Goal: Task Accomplishment & Management: Manage account settings

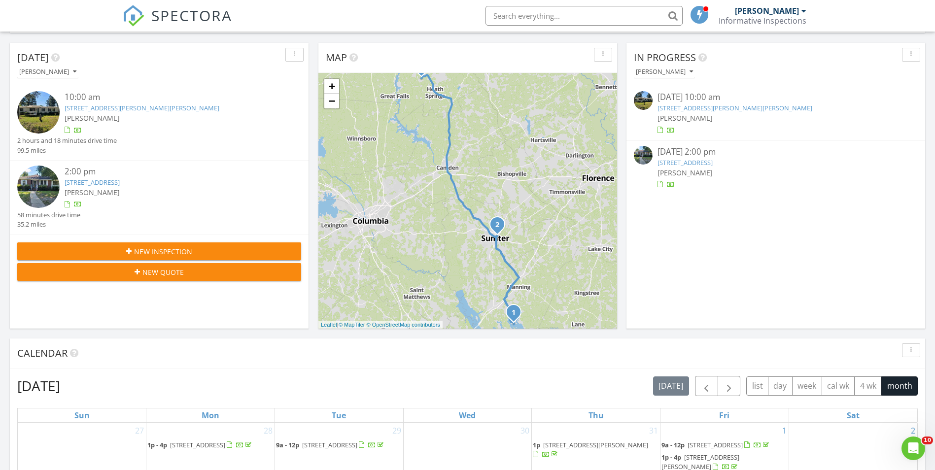
scroll to position [49, 0]
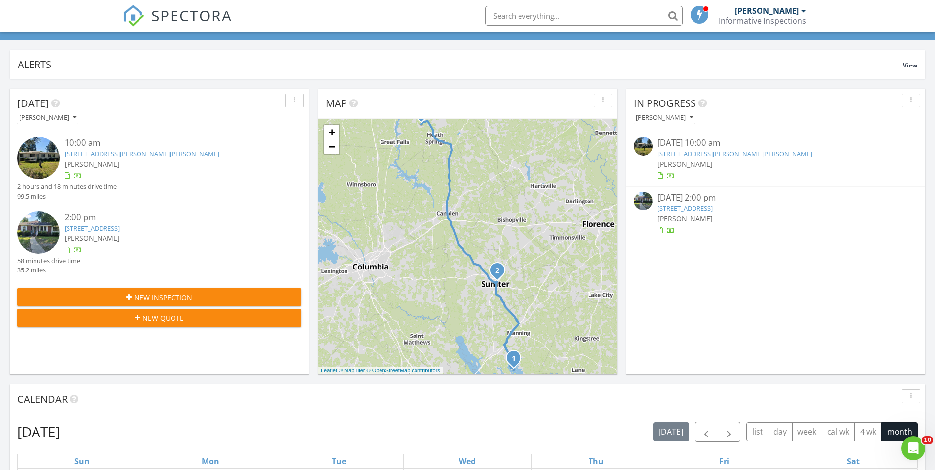
click at [178, 297] on span "New Inspection" at bounding box center [163, 297] width 58 height 10
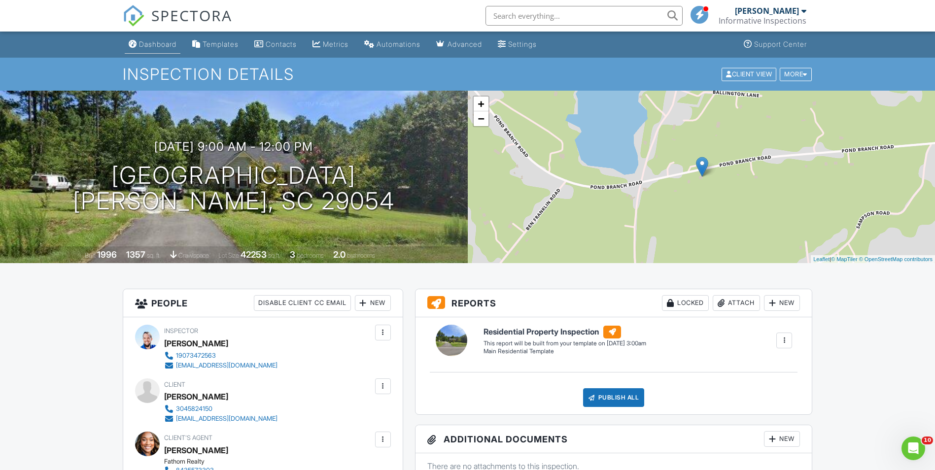
click at [153, 45] on div "Dashboard" at bounding box center [157, 44] width 37 height 8
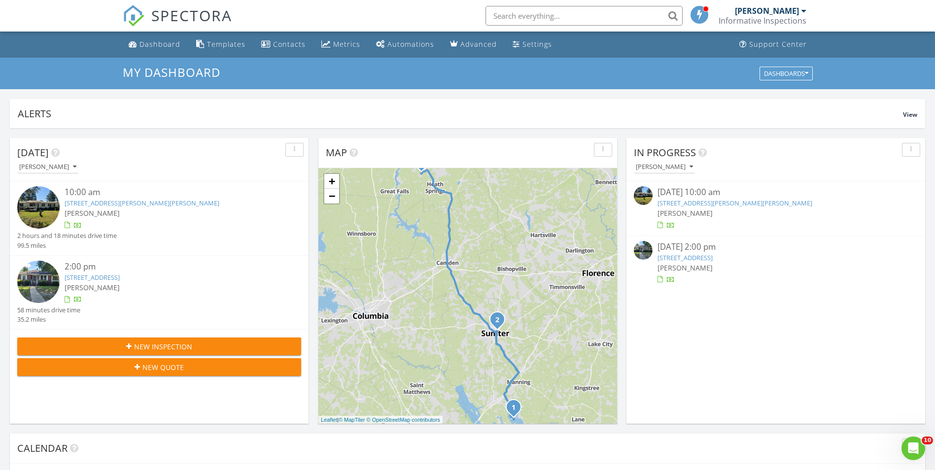
click at [225, 343] on div "New Inspection" at bounding box center [159, 347] width 268 height 10
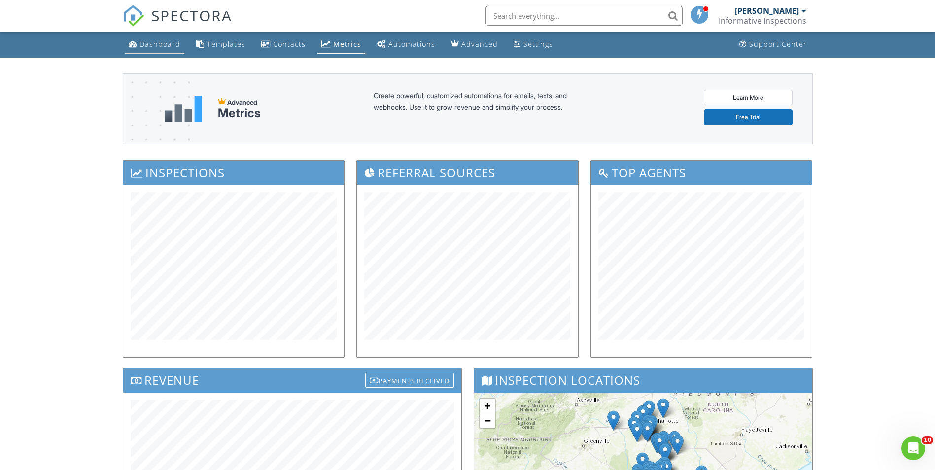
click at [150, 40] on div "Dashboard" at bounding box center [160, 43] width 41 height 9
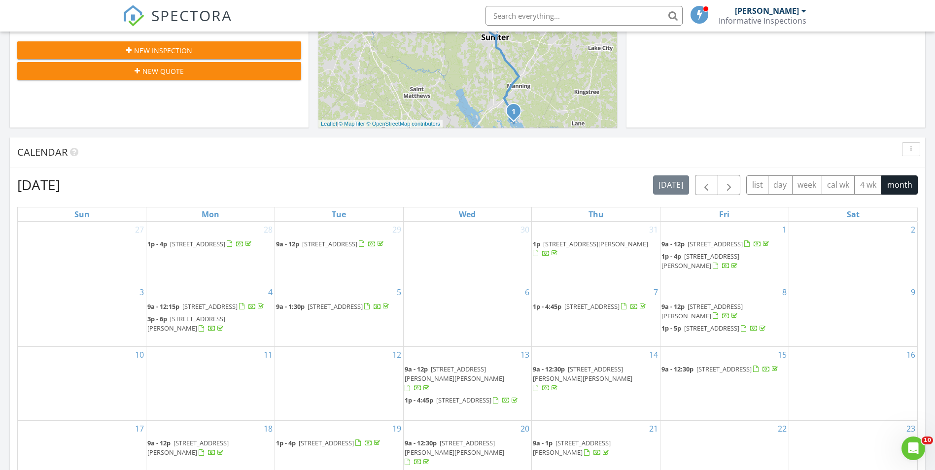
scroll to position [296, 0]
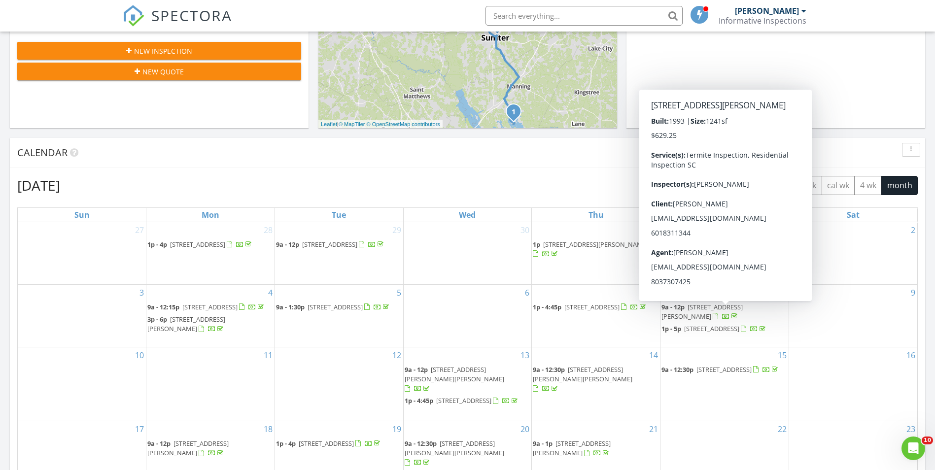
click at [171, 174] on div "[DATE] [DATE] list day week cal wk 4 wk month Sun Mon Tue Wed Thu Fri Sat 27 28…" at bounding box center [468, 392] width 916 height 448
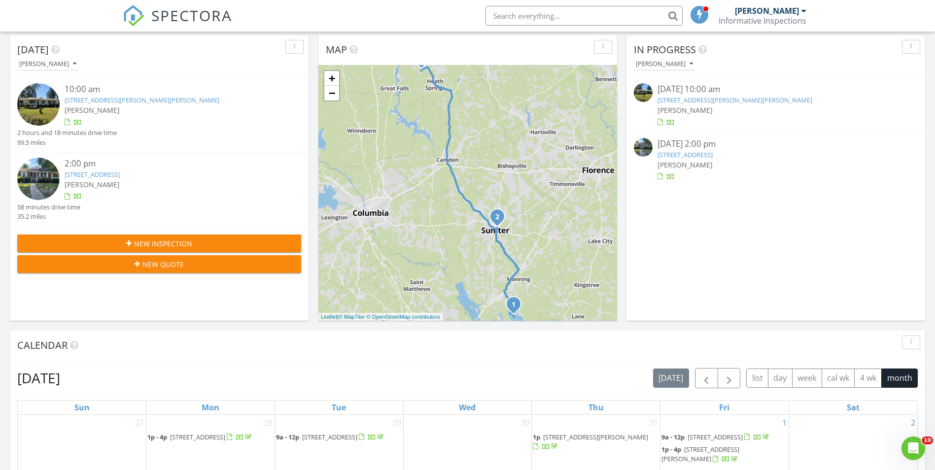
scroll to position [99, 0]
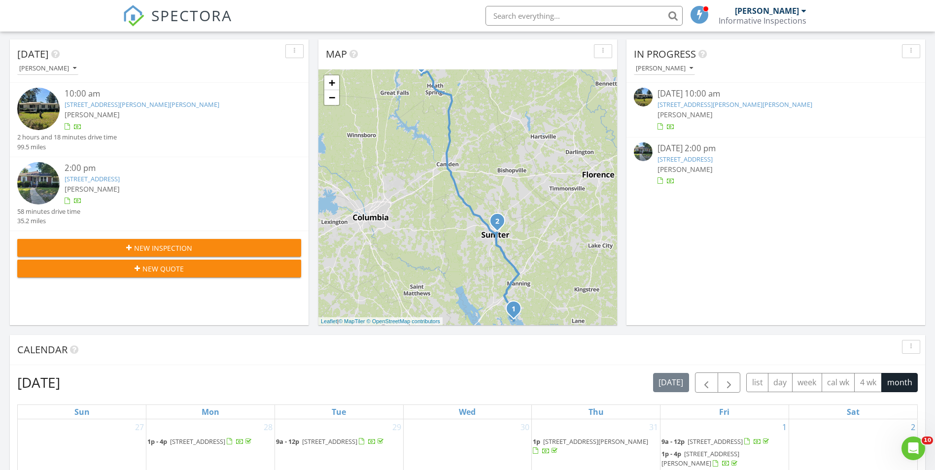
click at [148, 101] on link "[STREET_ADDRESS][PERSON_NAME][PERSON_NAME]" at bounding box center [142, 104] width 155 height 9
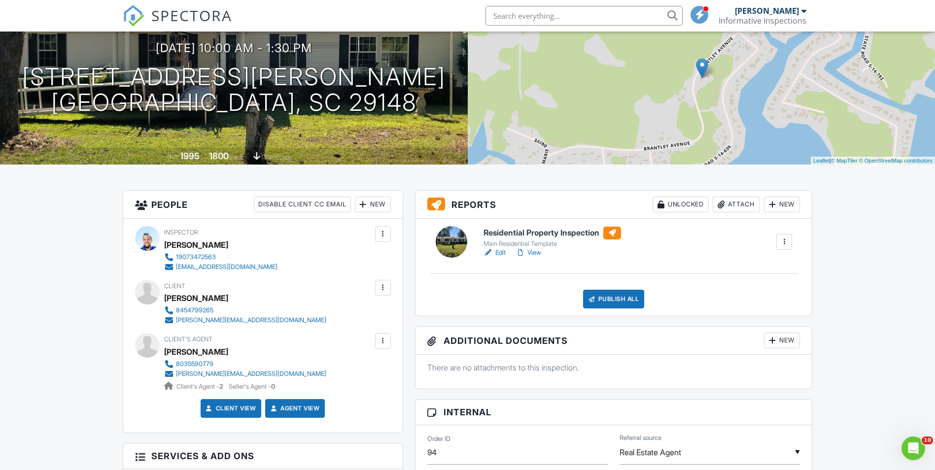
click at [732, 207] on div "Attach" at bounding box center [736, 205] width 47 height 16
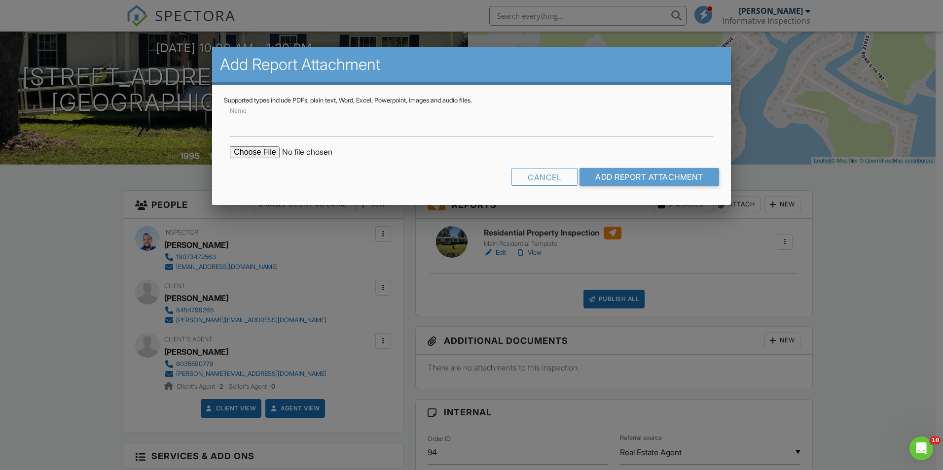
click at [258, 154] on input "file" at bounding box center [314, 152] width 168 height 12
type input "C:\fakepath\1157 Brantley Ave, Summerton, SC 29148 CL100.pdf"
click at [629, 177] on input "Add Report Attachment" at bounding box center [649, 177] width 140 height 18
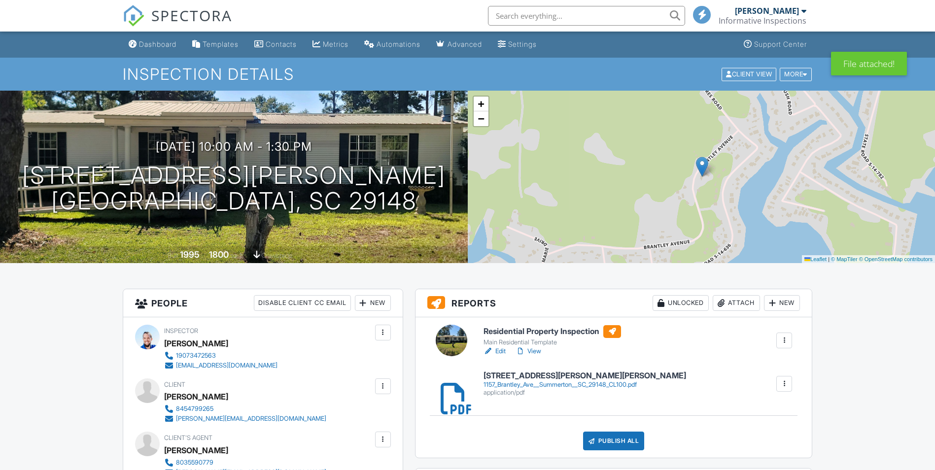
click at [538, 351] on link "View" at bounding box center [529, 352] width 26 height 10
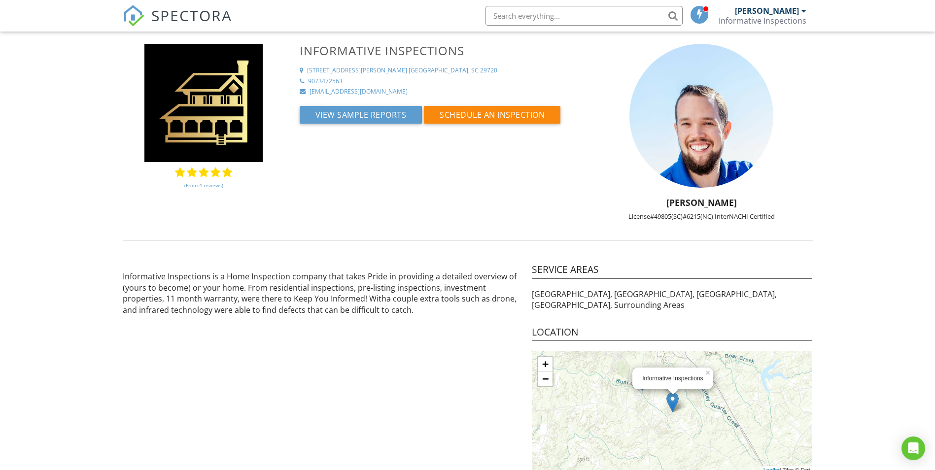
click at [170, 26] on link "SPECTORA" at bounding box center [177, 23] width 109 height 21
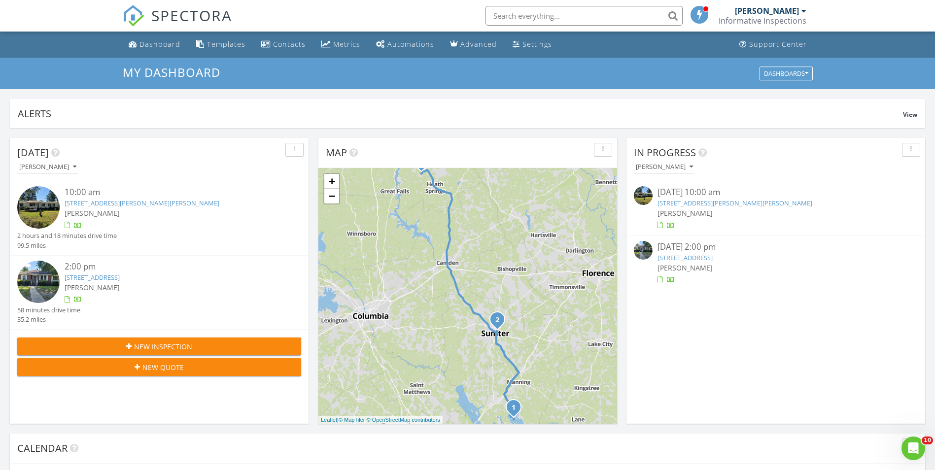
click at [149, 198] on div "10:00 am" at bounding box center [171, 192] width 213 height 12
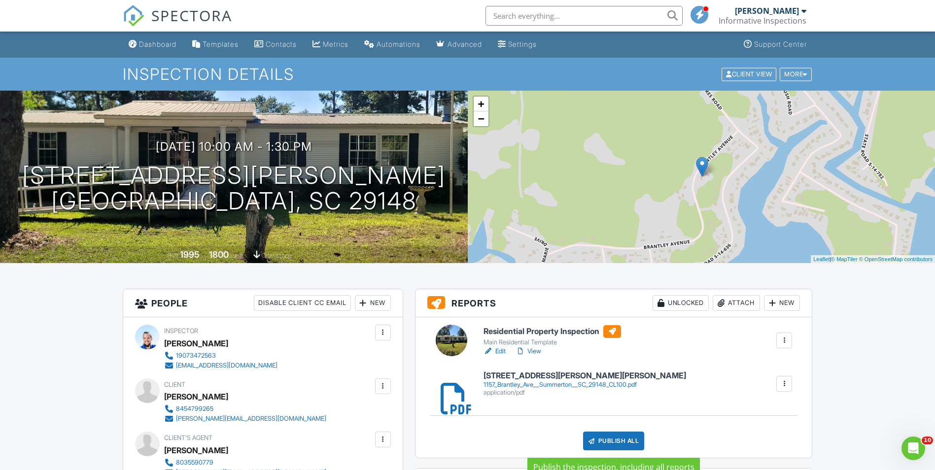
drag, startPoint x: 0, startPoint y: 0, endPoint x: 620, endPoint y: 441, distance: 761.3
click at [620, 442] on div "Publish All" at bounding box center [614, 441] width 62 height 19
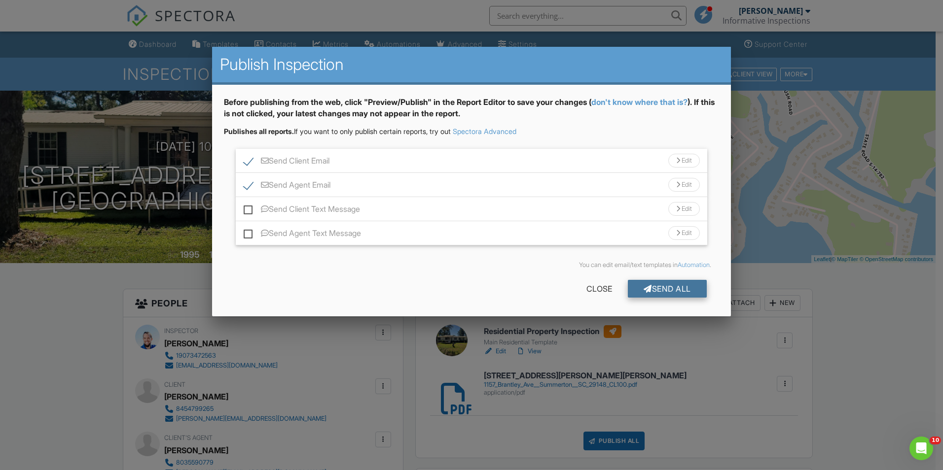
click at [676, 285] on div "Send All" at bounding box center [667, 289] width 79 height 18
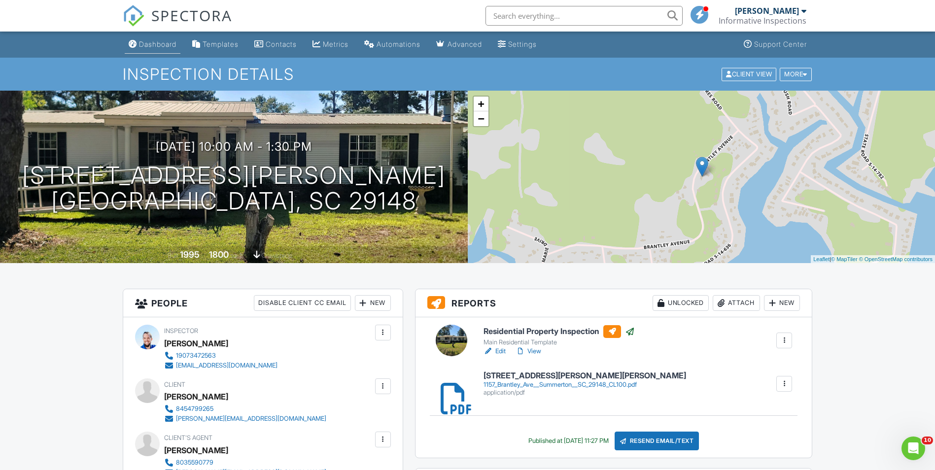
click at [162, 41] on div "Dashboard" at bounding box center [157, 44] width 37 height 8
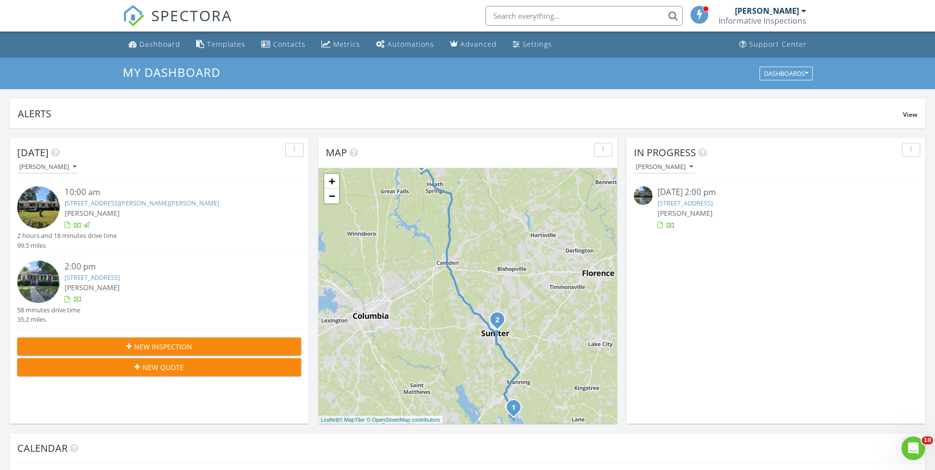
click at [120, 276] on link "442 E Charlotte Ave, Sumter, SC 29150" at bounding box center [92, 277] width 55 height 9
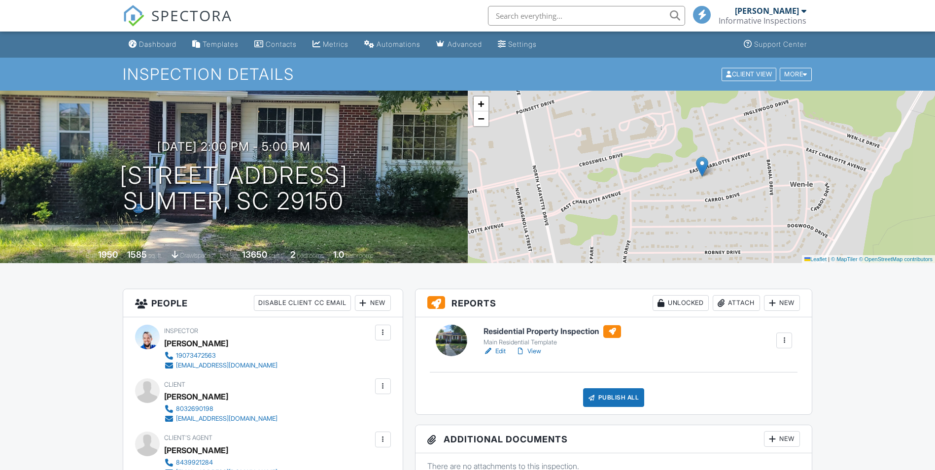
click at [538, 349] on link "View" at bounding box center [529, 352] width 26 height 10
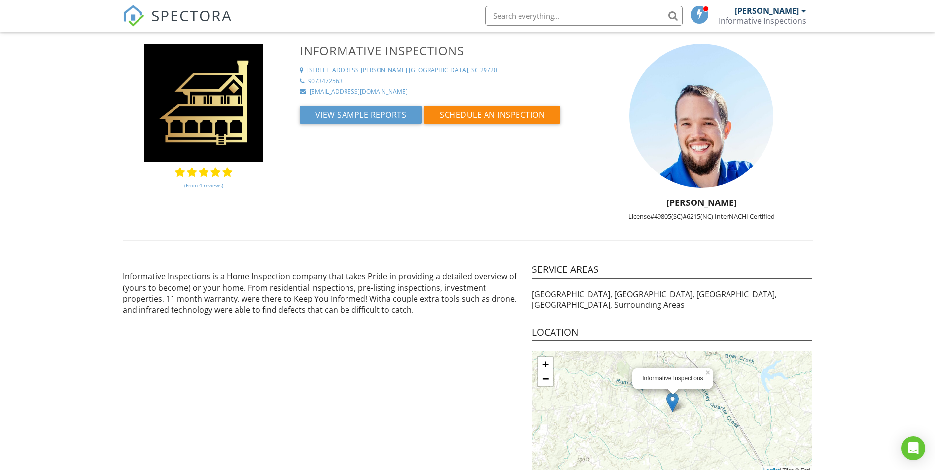
click at [166, 19] on span "SPECTORA" at bounding box center [191, 15] width 81 height 21
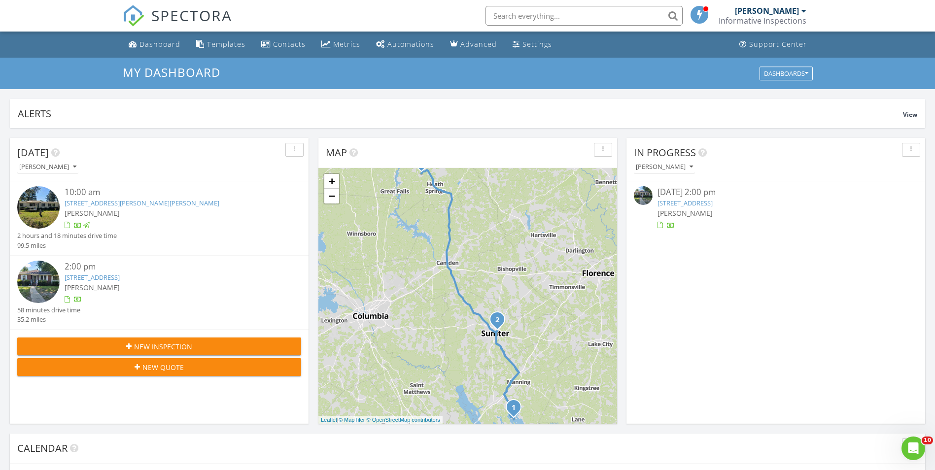
click at [120, 279] on link "[STREET_ADDRESS]" at bounding box center [92, 277] width 55 height 9
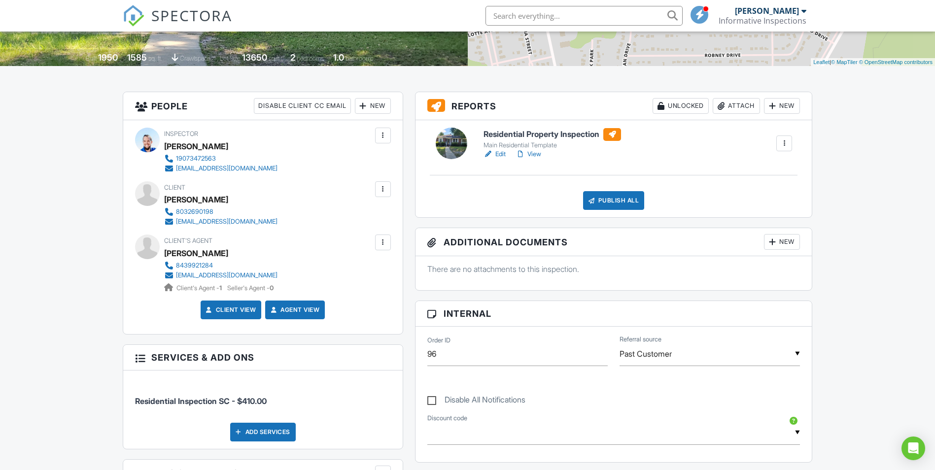
click at [384, 247] on div at bounding box center [383, 243] width 10 height 10
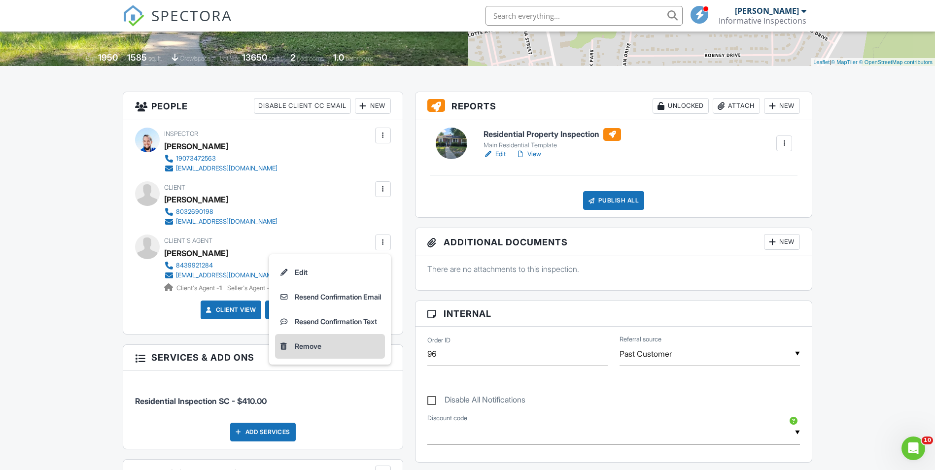
click at [347, 348] on li "Remove" at bounding box center [330, 346] width 110 height 25
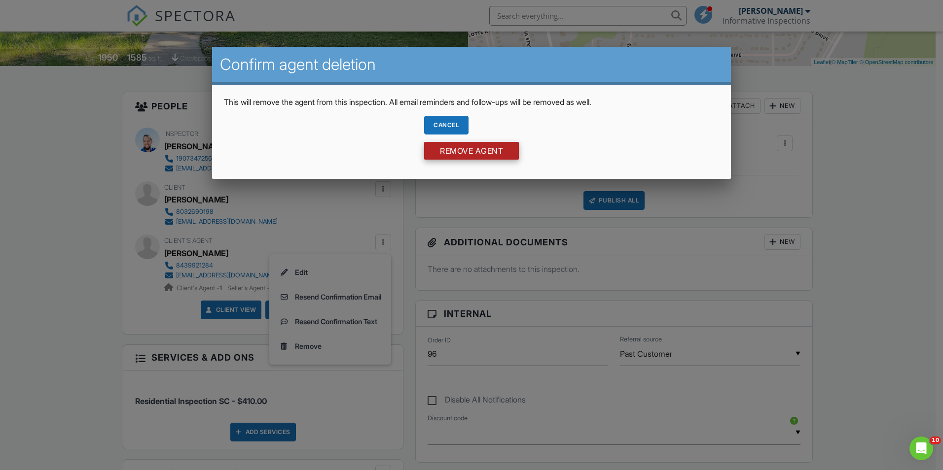
click at [484, 152] on input "Remove Agent" at bounding box center [471, 151] width 95 height 18
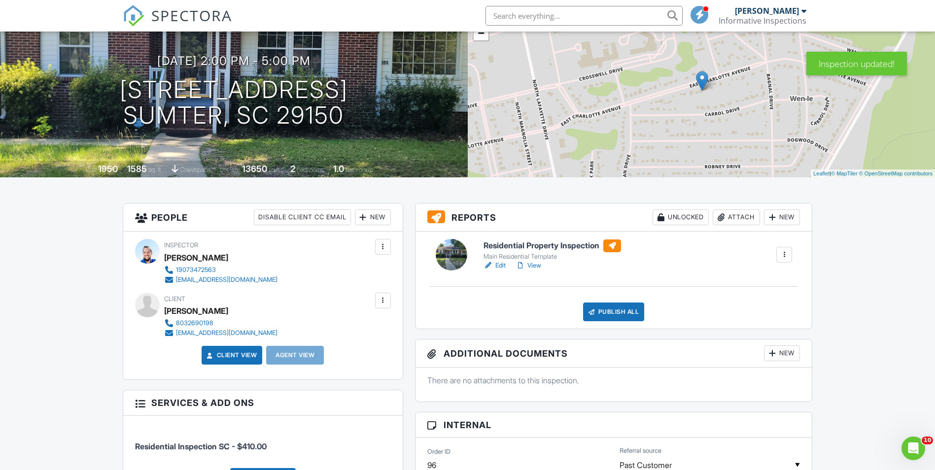
scroll to position [49, 0]
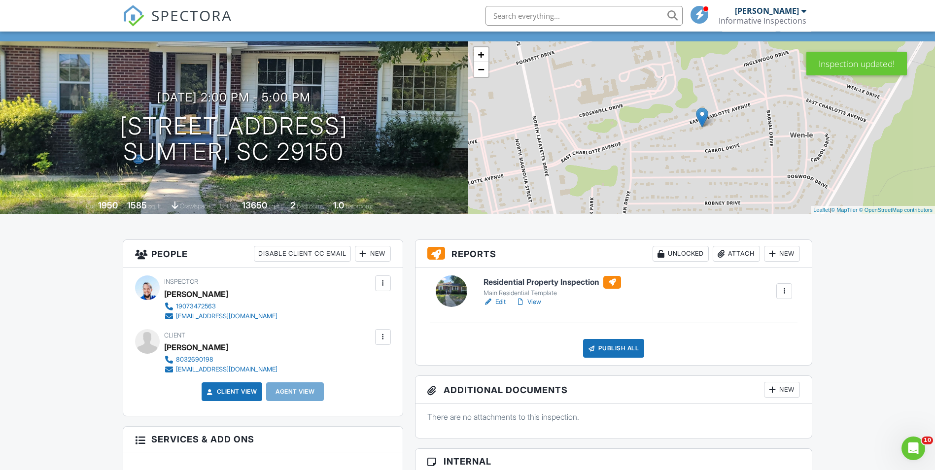
click at [534, 304] on link "View" at bounding box center [529, 302] width 26 height 10
